Goal: Transaction & Acquisition: Download file/media

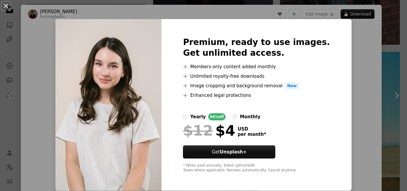
scroll to position [7, 0]
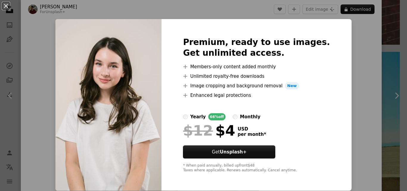
click at [349, 37] on div "An X shape Premium, ready to use images. Get unlimited access. A plus sign Memb…" at bounding box center [203, 95] width 407 height 191
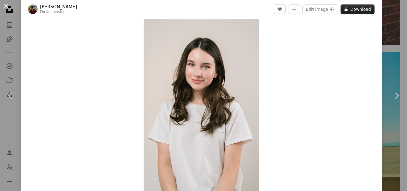
click at [361, 12] on button "A lock Download" at bounding box center [358, 9] width 34 height 10
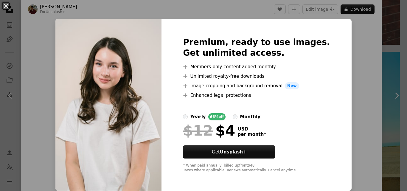
click at [349, 47] on div "An X shape Premium, ready to use images. Get unlimited access. A plus sign Memb…" at bounding box center [203, 95] width 407 height 191
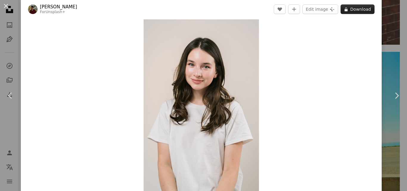
click at [356, 7] on button "A lock Download" at bounding box center [358, 9] width 34 height 10
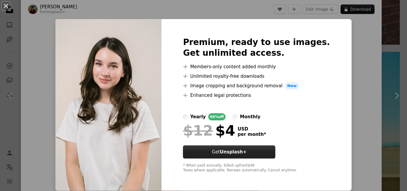
scroll to position [0, 0]
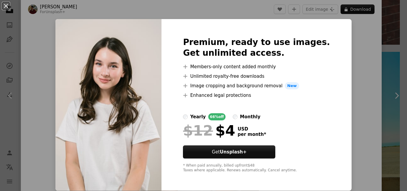
click at [351, 79] on div "An X shape Premium, ready to use images. Get unlimited access. A plus sign Memb…" at bounding box center [203, 95] width 407 height 191
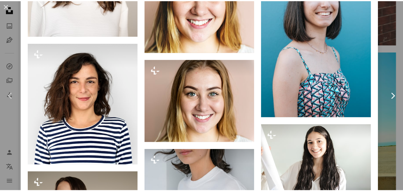
scroll to position [771, 0]
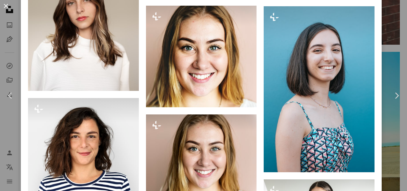
click at [6, 4] on button "An X shape" at bounding box center [5, 5] width 7 height 7
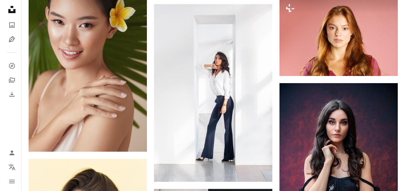
scroll to position [1156, 0]
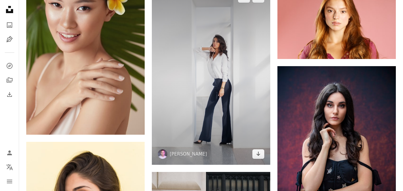
click at [204, 96] on img at bounding box center [211, 76] width 118 height 178
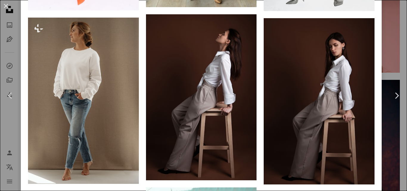
scroll to position [654, 0]
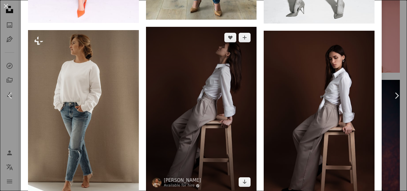
click at [190, 94] on img at bounding box center [201, 110] width 111 height 166
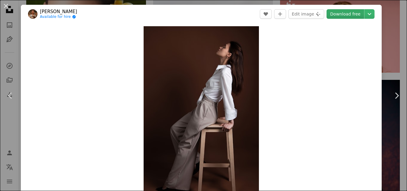
click at [330, 13] on link "Download free" at bounding box center [346, 14] width 38 height 10
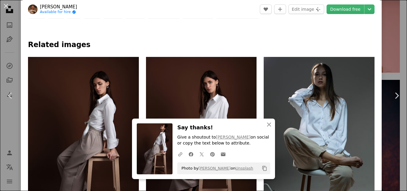
scroll to position [263, 0]
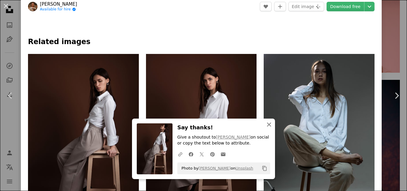
click at [266, 123] on icon "An X shape" at bounding box center [269, 124] width 7 height 7
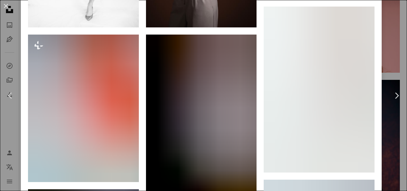
scroll to position [630, 0]
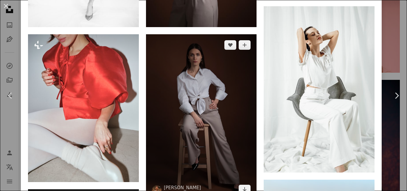
click at [233, 95] on img at bounding box center [201, 117] width 111 height 166
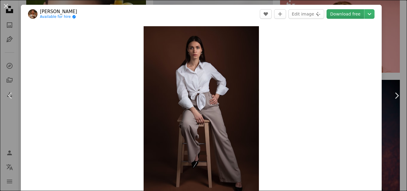
click at [331, 13] on link "Download free" at bounding box center [346, 14] width 38 height 10
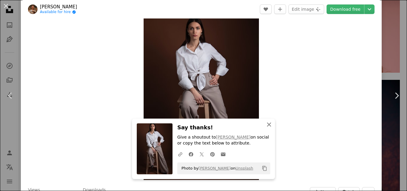
scroll to position [30, 0]
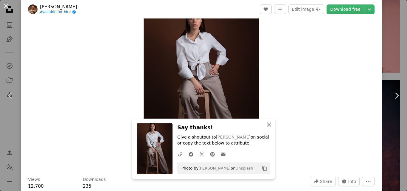
click at [269, 125] on icon "An X shape" at bounding box center [269, 124] width 7 height 7
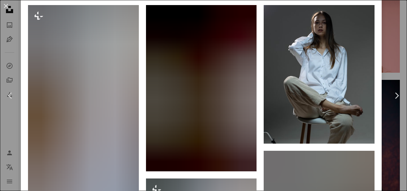
scroll to position [462, 0]
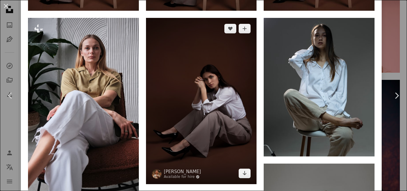
click at [219, 107] on img at bounding box center [201, 101] width 111 height 166
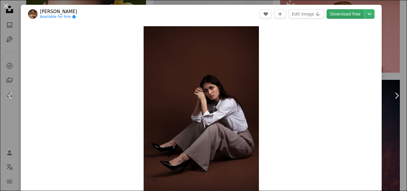
click at [339, 13] on link "Download free" at bounding box center [346, 14] width 38 height 10
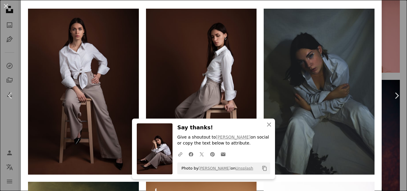
scroll to position [332, 0]
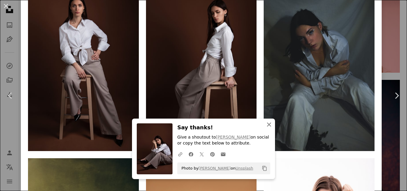
click at [266, 124] on icon "An X shape" at bounding box center [269, 124] width 7 height 7
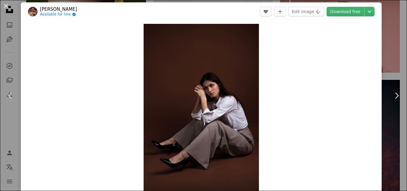
scroll to position [0, 0]
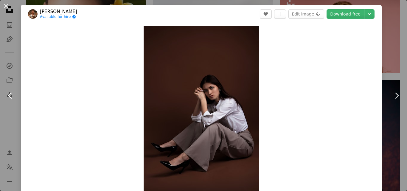
click at [9, 97] on icon "Chevron left" at bounding box center [11, 96] width 10 height 10
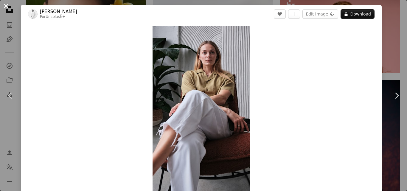
click at [7, 5] on button "An X shape" at bounding box center [5, 5] width 7 height 7
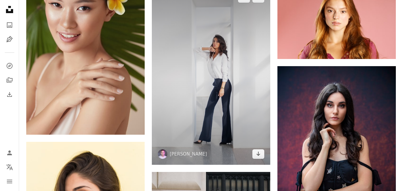
click at [236, 125] on img at bounding box center [211, 76] width 118 height 178
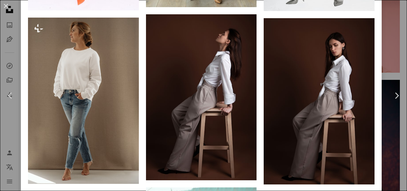
scroll to position [645, 0]
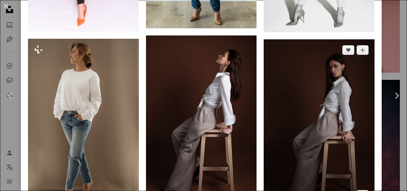
click at [339, 109] on img at bounding box center [319, 122] width 111 height 166
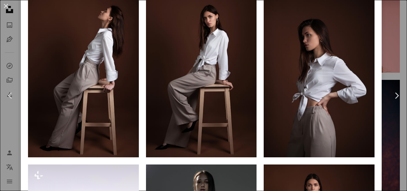
scroll to position [282, 0]
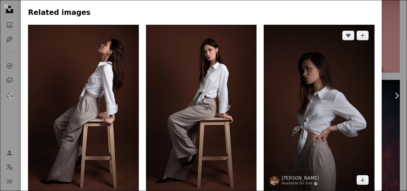
click at [324, 120] on img at bounding box center [319, 108] width 111 height 166
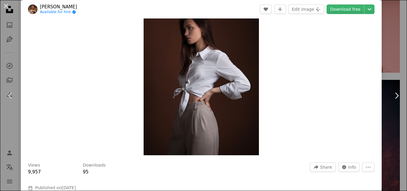
scroll to position [21, 0]
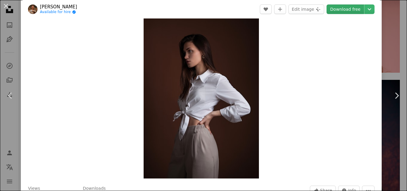
click at [341, 11] on link "Download free" at bounding box center [346, 9] width 38 height 10
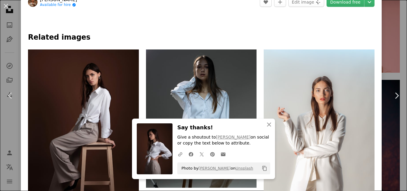
scroll to position [244, 0]
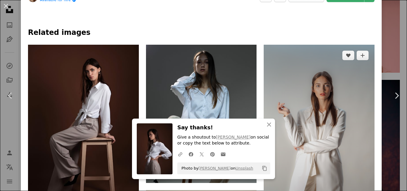
click at [307, 114] on img at bounding box center [319, 143] width 111 height 197
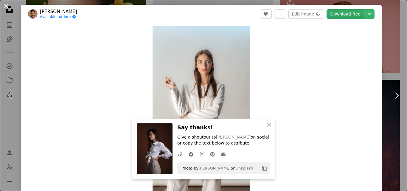
click at [332, 15] on link "Download free" at bounding box center [346, 14] width 38 height 10
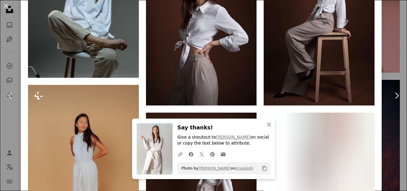
scroll to position [388, 0]
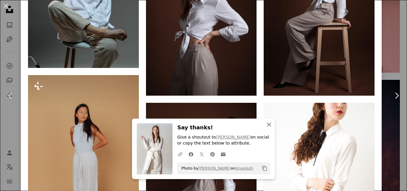
click at [267, 127] on icon "An X shape" at bounding box center [269, 124] width 7 height 7
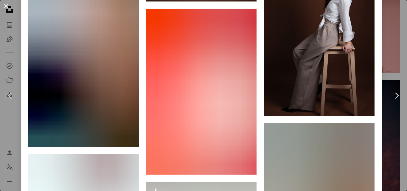
scroll to position [562, 0]
